Goal: Browse casually

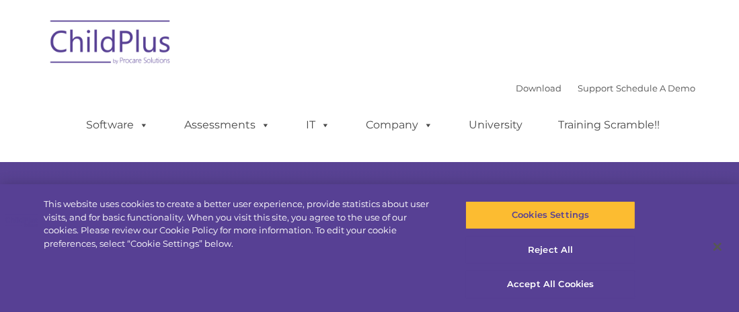
select select "MEDIUM"
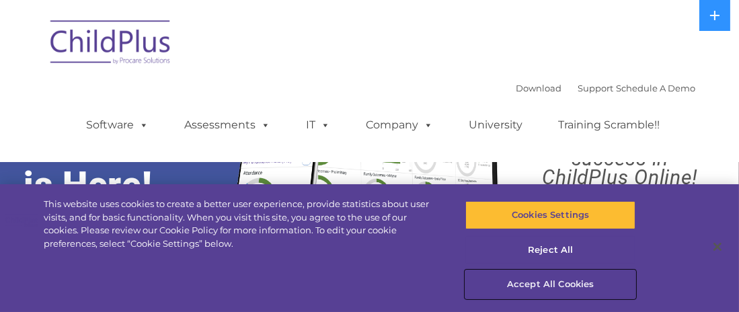
click at [559, 286] on button "Accept All Cookies" at bounding box center [550, 284] width 170 height 28
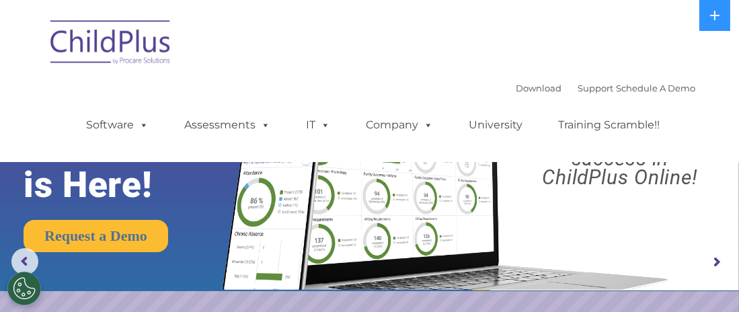
click at [138, 18] on img at bounding box center [111, 44] width 134 height 67
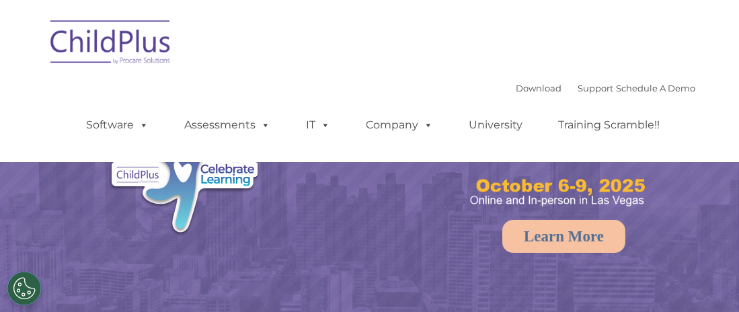
select select "MEDIUM"
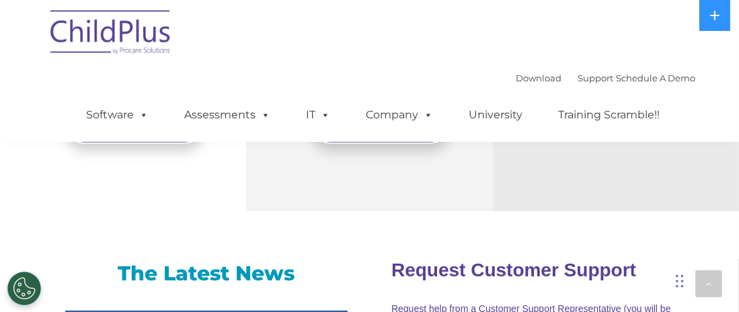
scroll to position [729, 0]
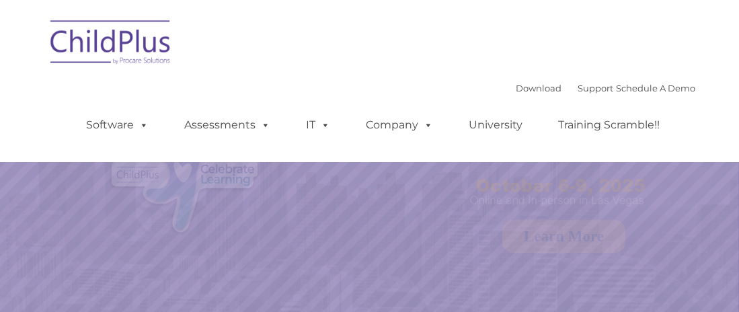
select select "MEDIUM"
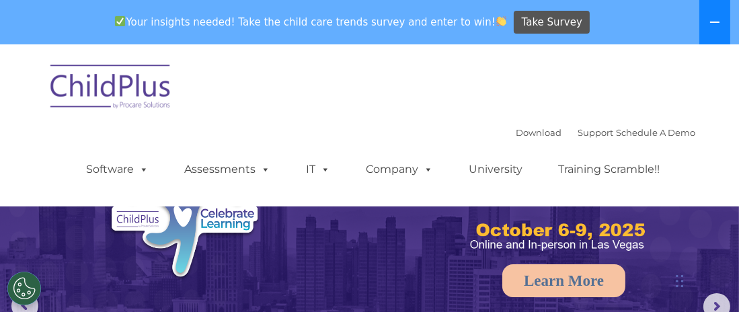
click at [717, 22] on icon at bounding box center [714, 22] width 9 height 1
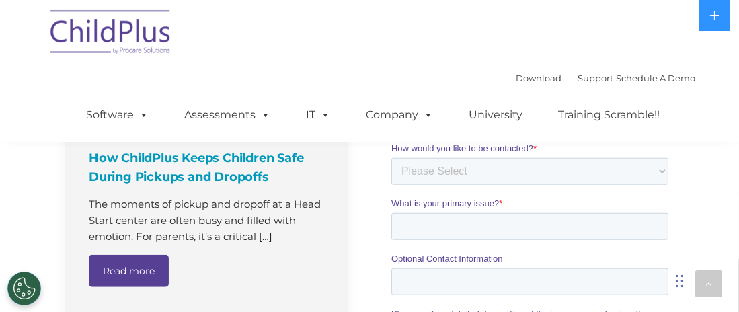
scroll to position [1314, 0]
